Goal: Find specific page/section: Find specific page/section

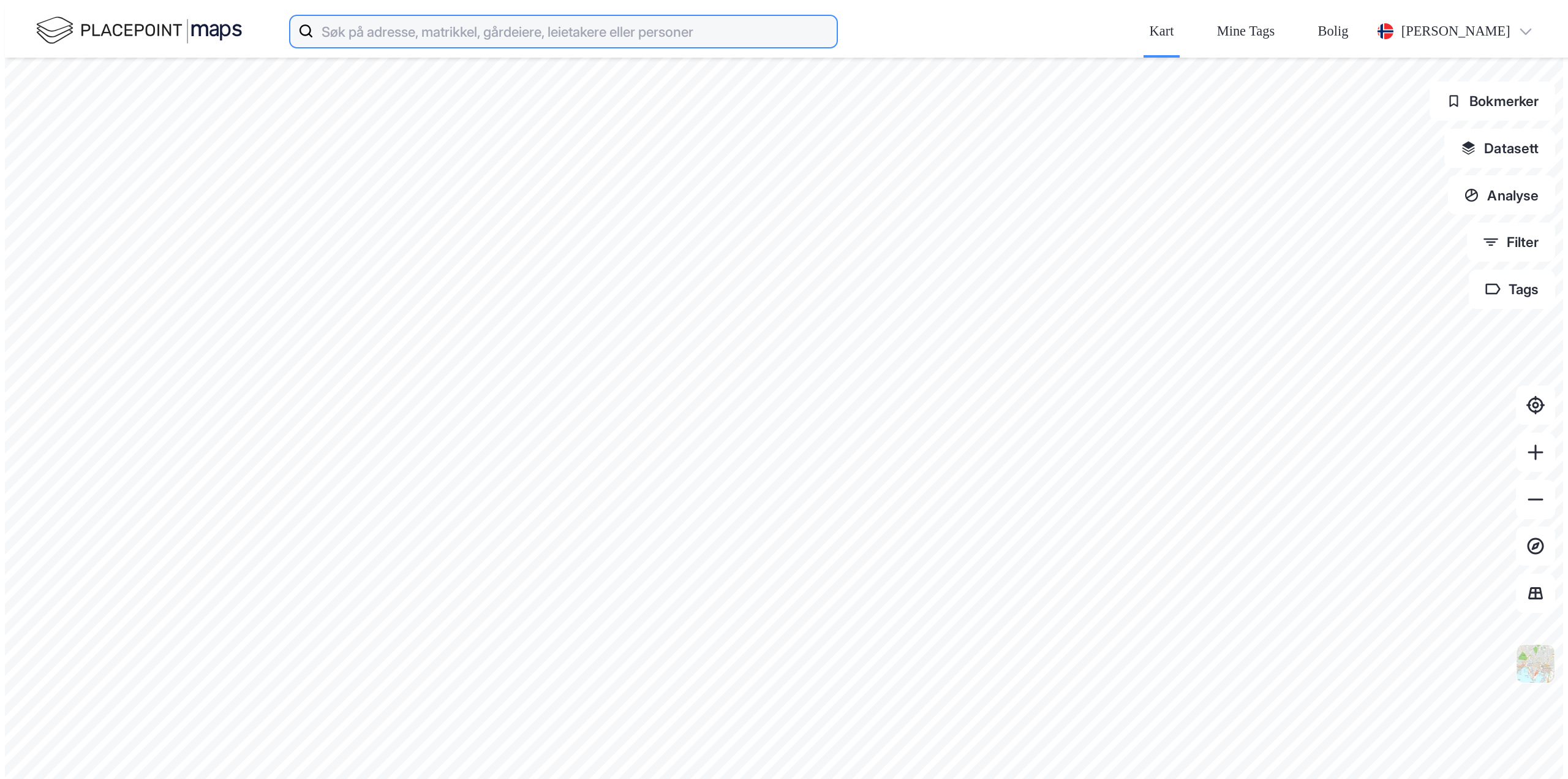
click at [314, 22] on input at bounding box center [575, 31] width 523 height 40
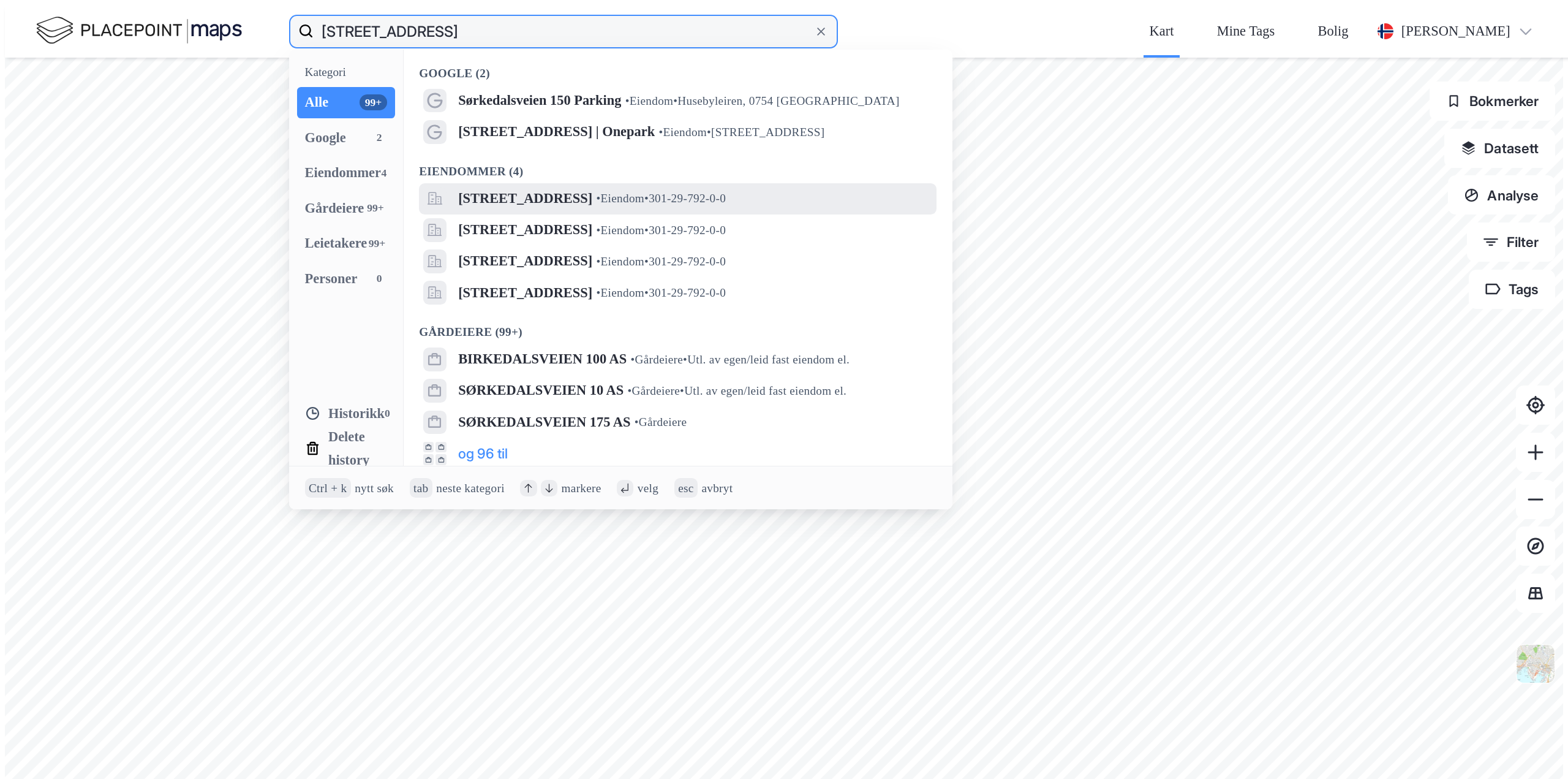
type input "[STREET_ADDRESS]"
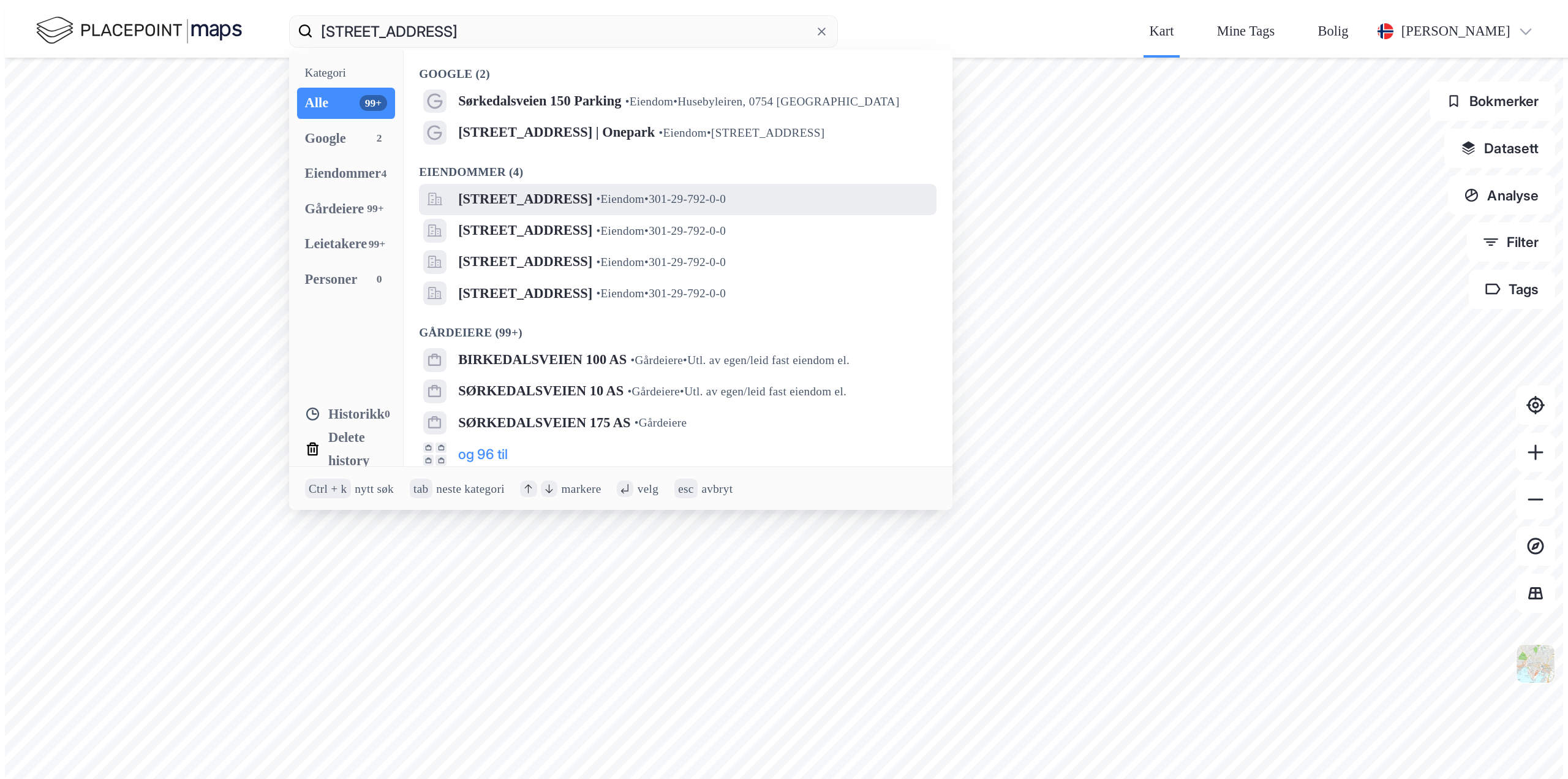
click at [458, 187] on span "[STREET_ADDRESS]" at bounding box center [525, 199] width 134 height 23
